Goal: Find contact information: Find contact information

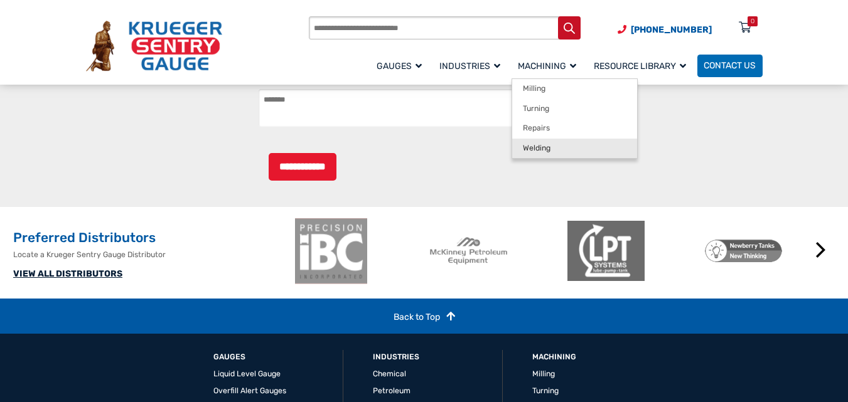
scroll to position [783, 0]
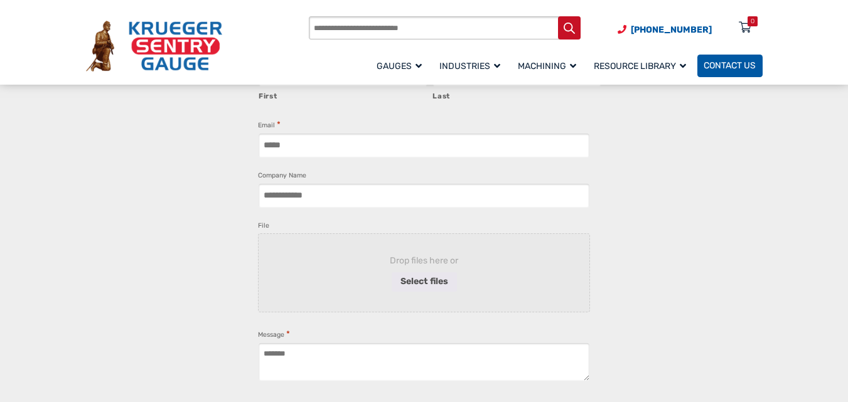
click at [726, 65] on span "Contact Us" at bounding box center [730, 66] width 52 height 11
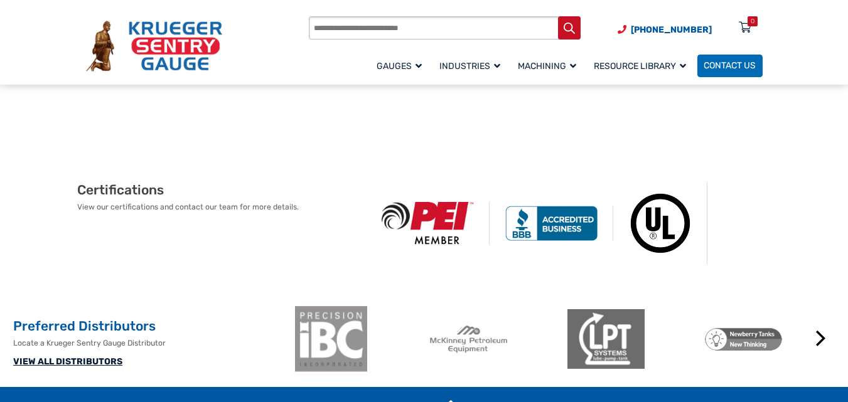
scroll to position [941, 0]
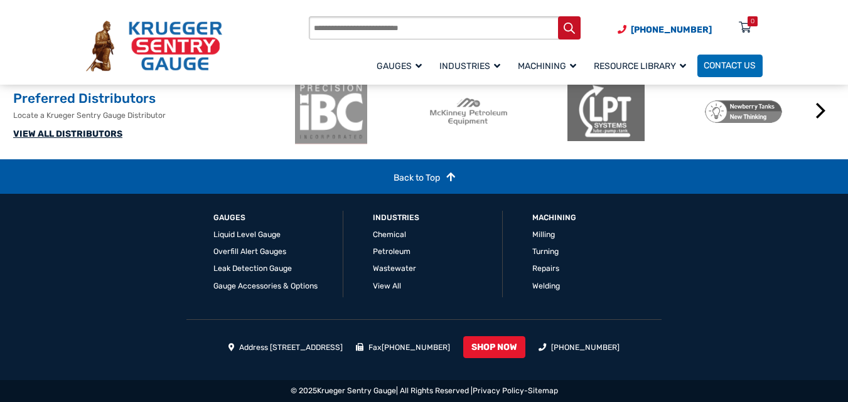
click at [93, 139] on link "VIEW ALL DISTRIBUTORS" at bounding box center [67, 134] width 109 height 11
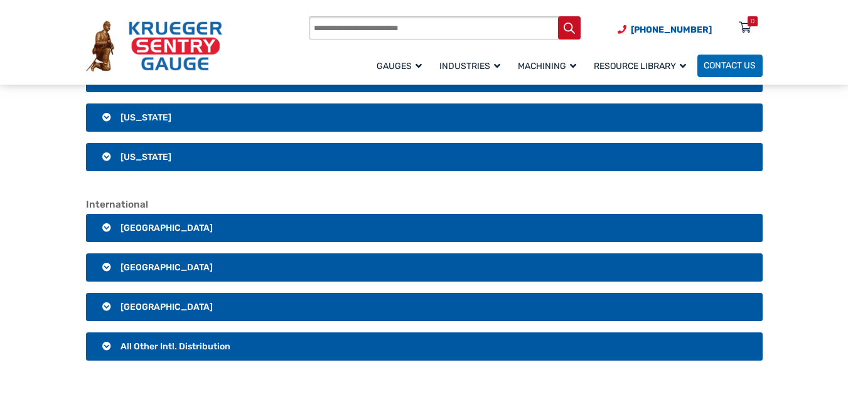
scroll to position [2134, 0]
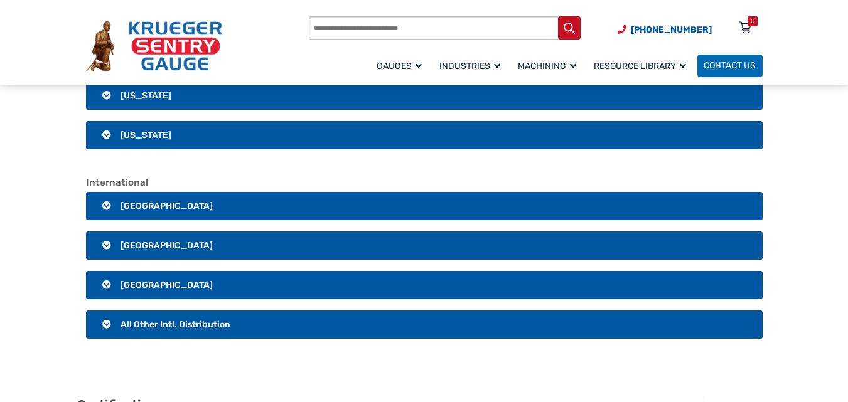
click at [194, 325] on span "All Other Intl. Distribution" at bounding box center [176, 324] width 110 height 11
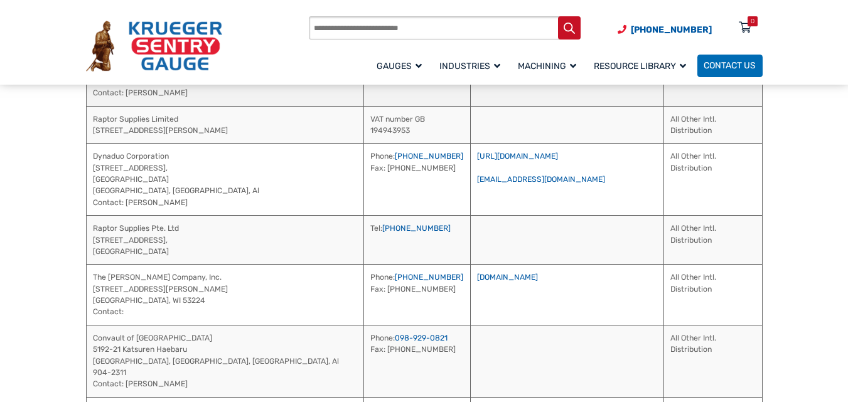
scroll to position [2448, 0]
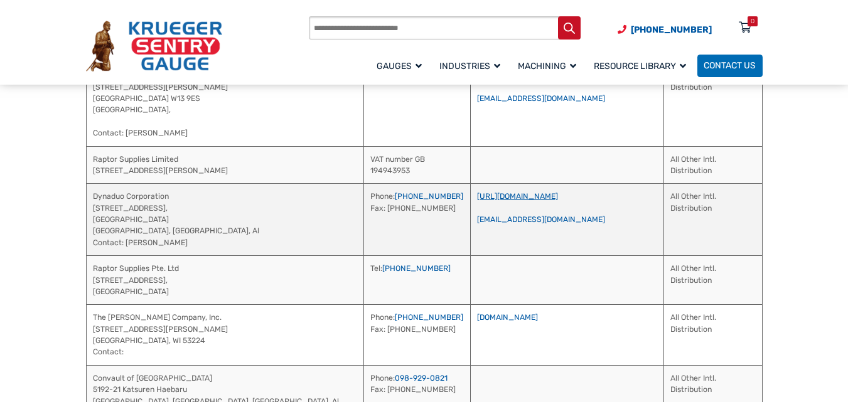
click at [500, 197] on link "[URL][DOMAIN_NAME]" at bounding box center [517, 196] width 81 height 9
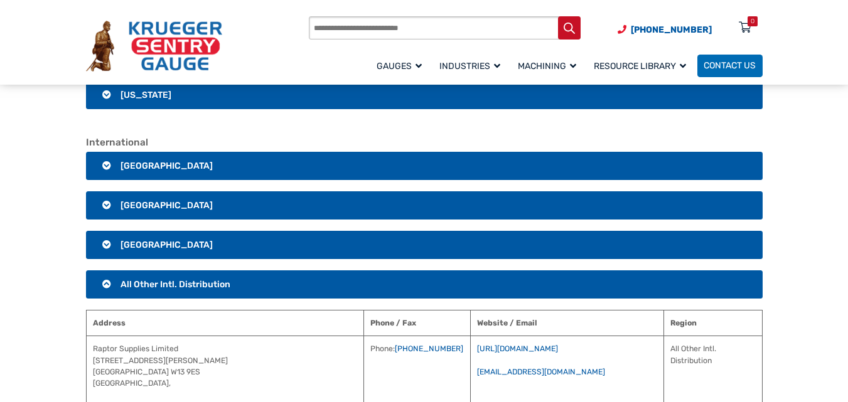
scroll to position [2333, 0]
